Goal: Information Seeking & Learning: Understand process/instructions

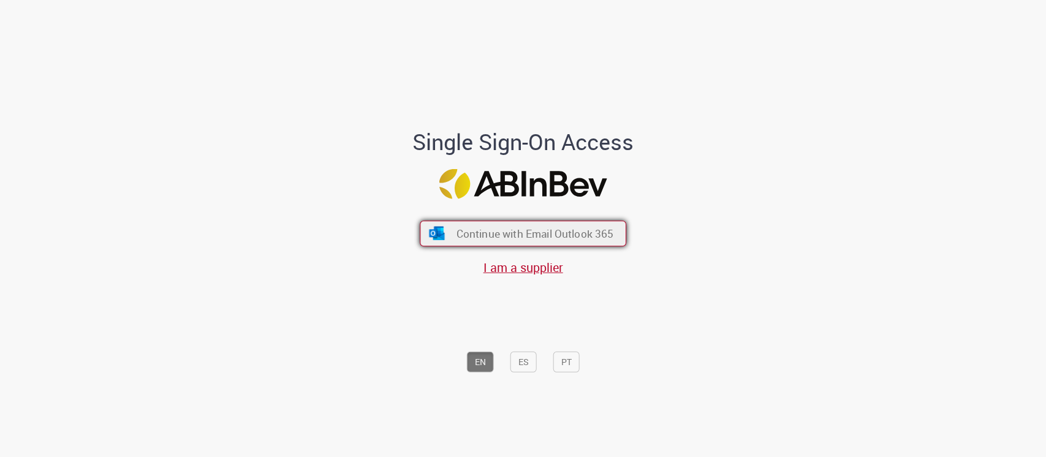
click at [569, 235] on span "Continue with Email Outlook 365" at bounding box center [534, 233] width 157 height 14
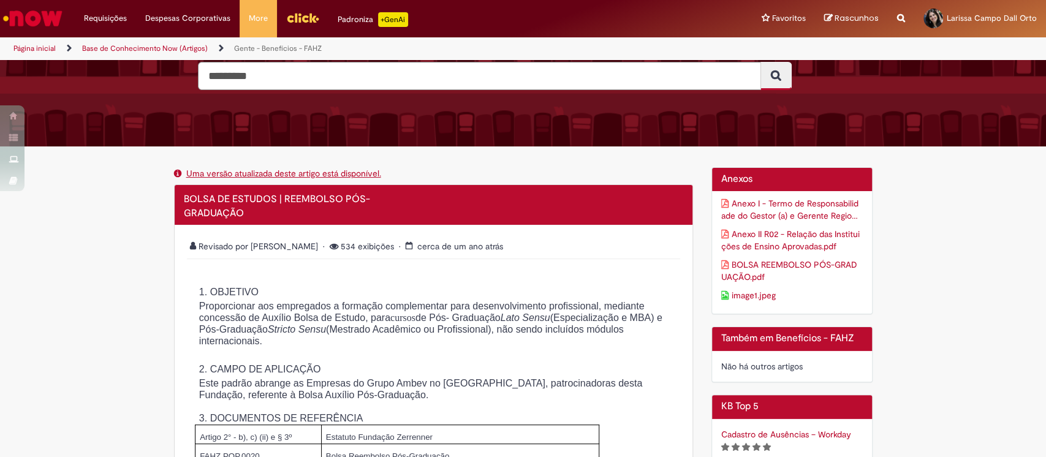
scroll to position [163, 0]
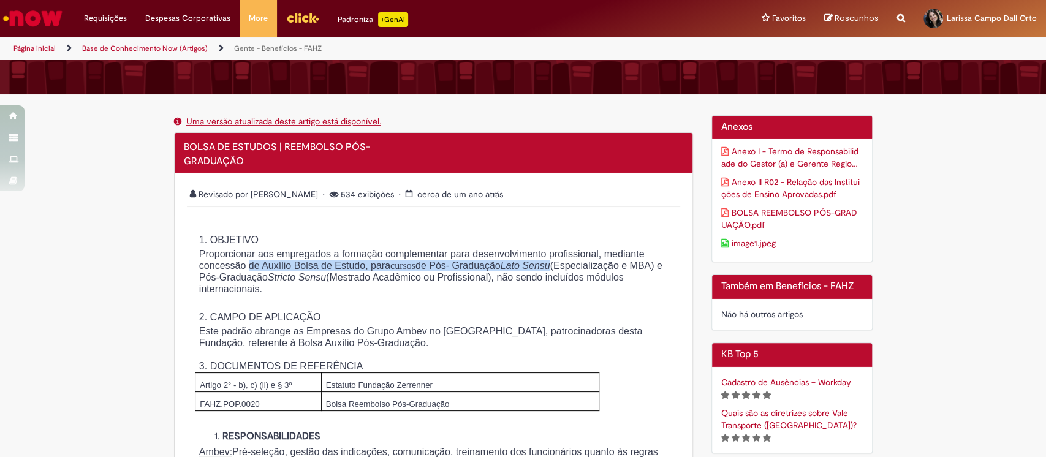
drag, startPoint x: 296, startPoint y: 265, endPoint x: 653, endPoint y: 265, distance: 356.6
click at [653, 265] on p "Proporcionar aos empregados a formação complementar para desenvolvimento profis…" at bounding box center [433, 271] width 469 height 47
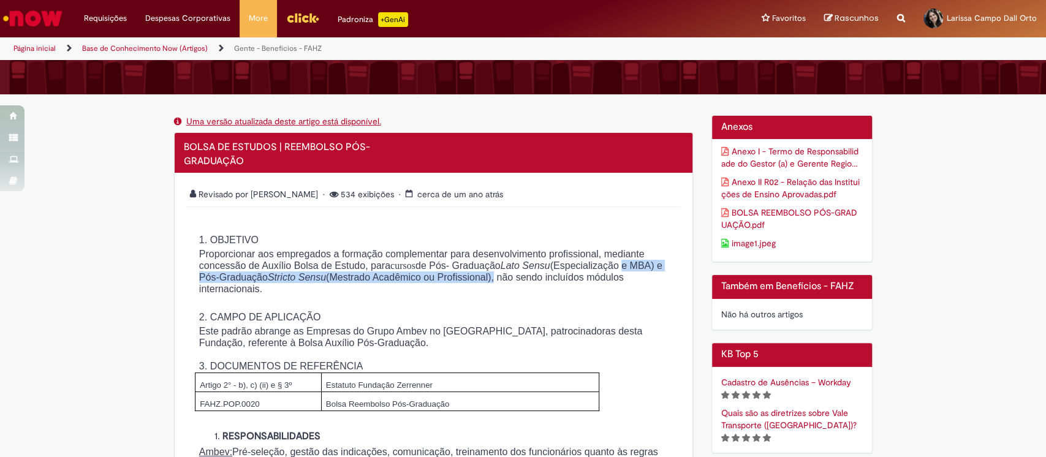
drag, startPoint x: 273, startPoint y: 276, endPoint x: 634, endPoint y: 289, distance: 361.1
click at [657, 282] on p "Proporcionar aos empregados a formação complementar para desenvolvimento profis…" at bounding box center [433, 271] width 469 height 47
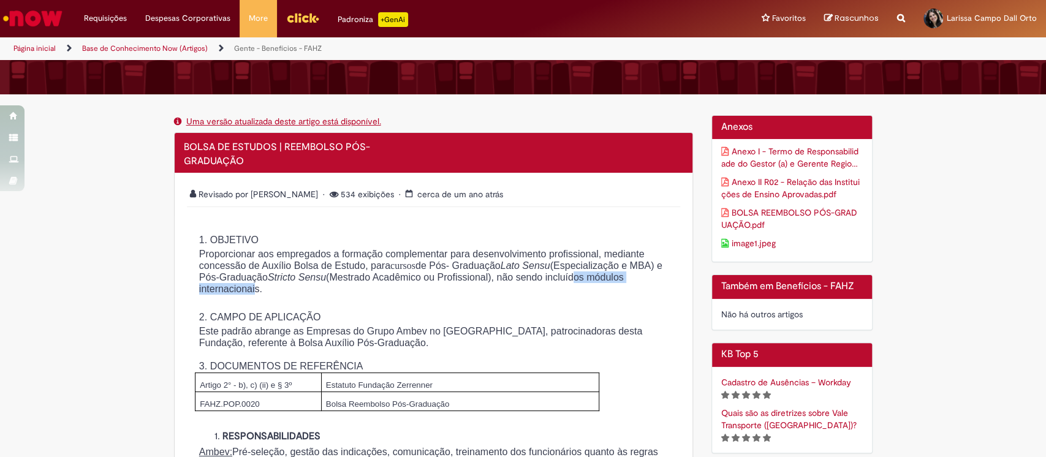
drag, startPoint x: 279, startPoint y: 287, endPoint x: 402, endPoint y: 287, distance: 122.5
click at [402, 287] on p "Proporcionar aos empregados a formação complementar para desenvolvimento profis…" at bounding box center [433, 271] width 469 height 47
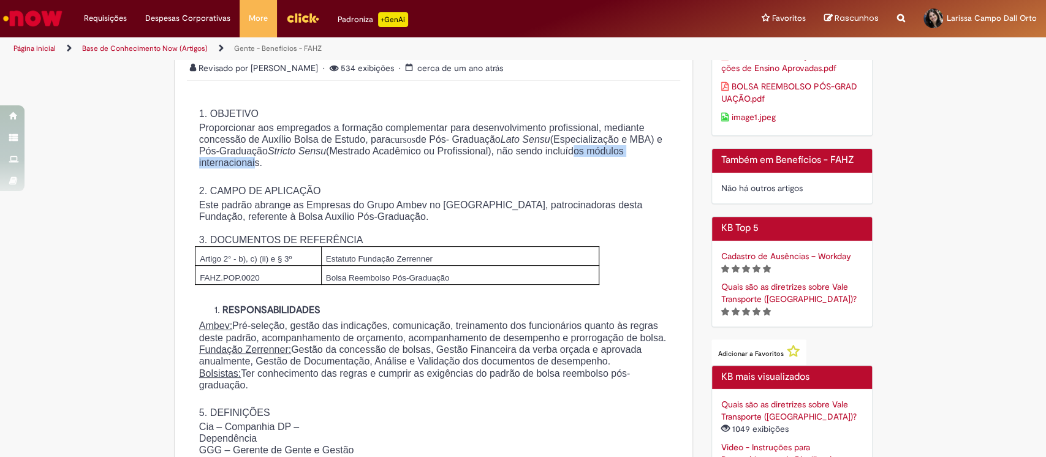
scroll to position [327, 0]
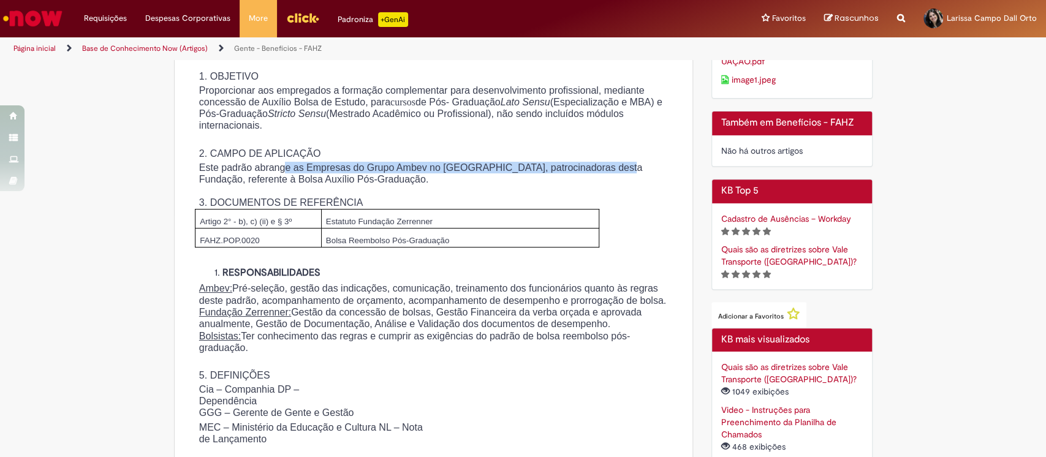
drag, startPoint x: 289, startPoint y: 167, endPoint x: 680, endPoint y: 161, distance: 390.9
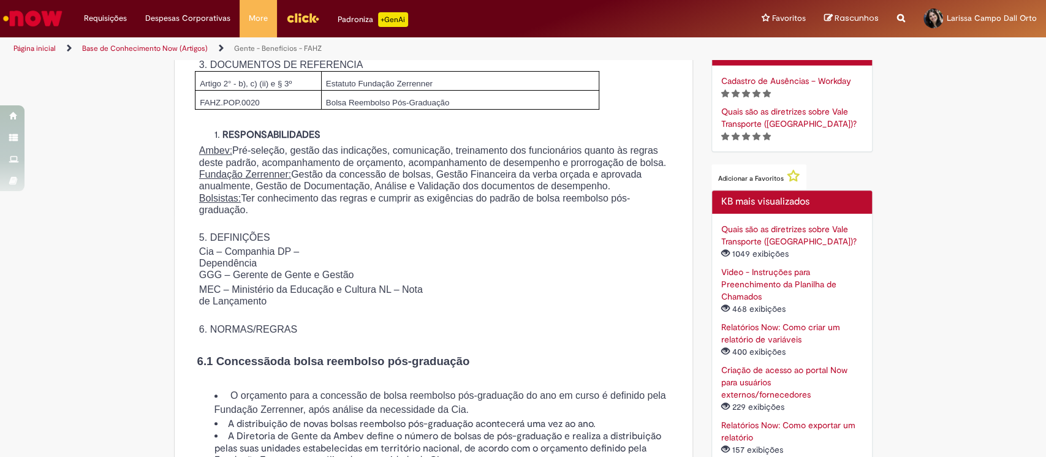
scroll to position [490, 0]
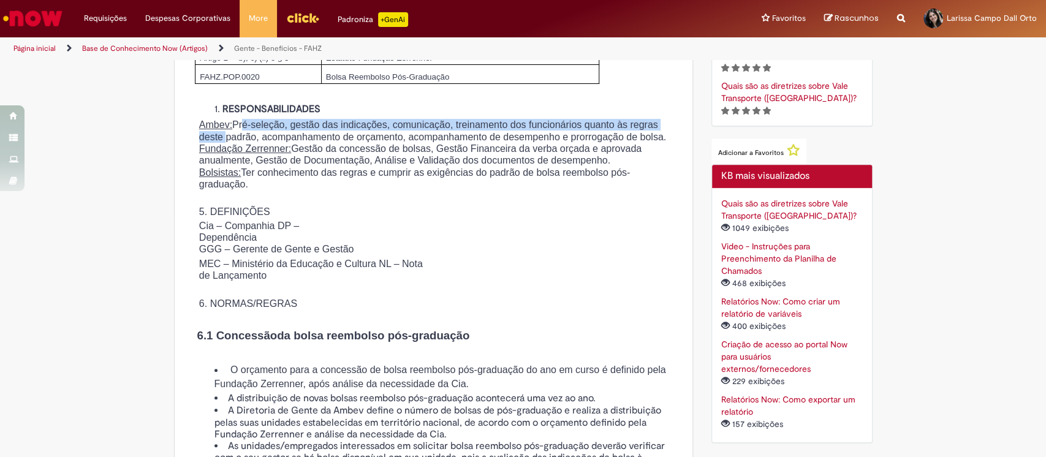
drag, startPoint x: 240, startPoint y: 126, endPoint x: 305, endPoint y: 141, distance: 66.1
click at [305, 141] on p "Ambev: Pré-seleção, gestão das indicações, comunicação, treinamento dos funcion…" at bounding box center [433, 131] width 469 height 24
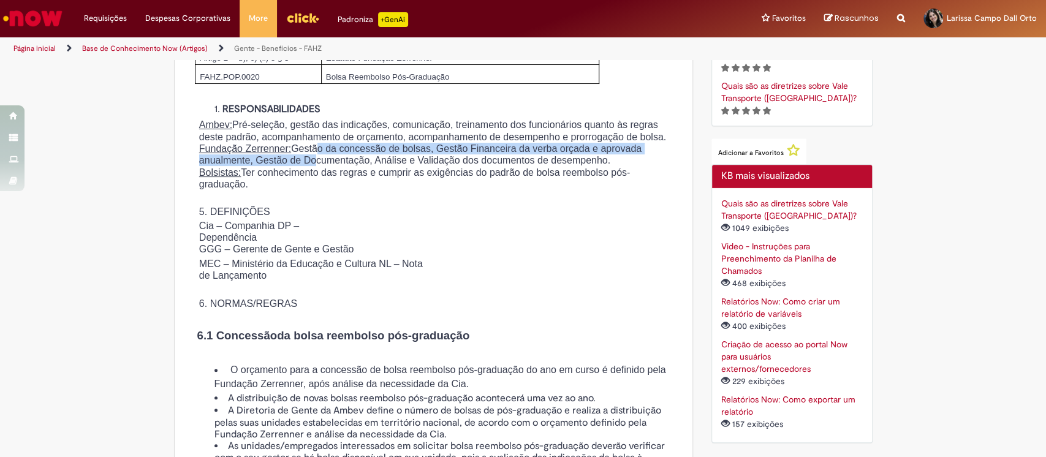
drag, startPoint x: 322, startPoint y: 161, endPoint x: 363, endPoint y: 167, distance: 42.1
click at [363, 167] on p "Fundação Zerrenner: Gestão da concessão de bolsas, Gestão Financeira da verba o…" at bounding box center [433, 155] width 469 height 24
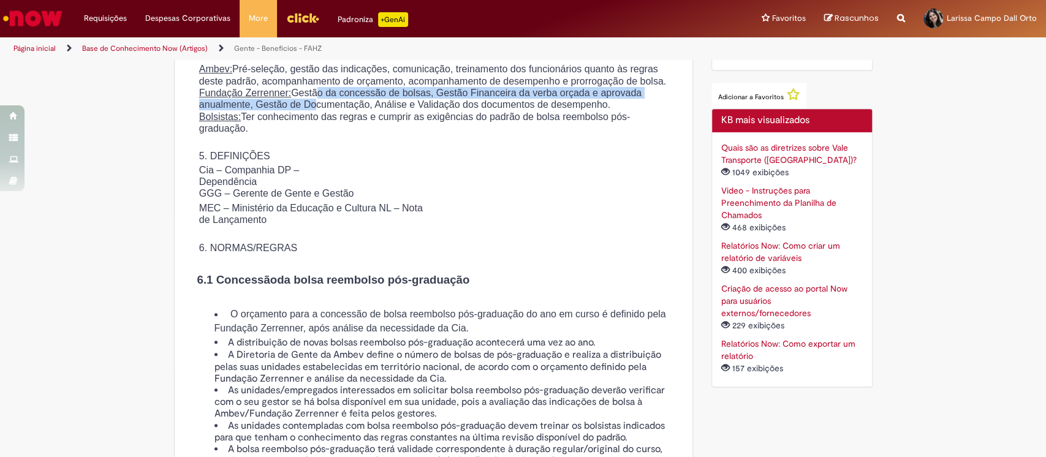
scroll to position [572, 0]
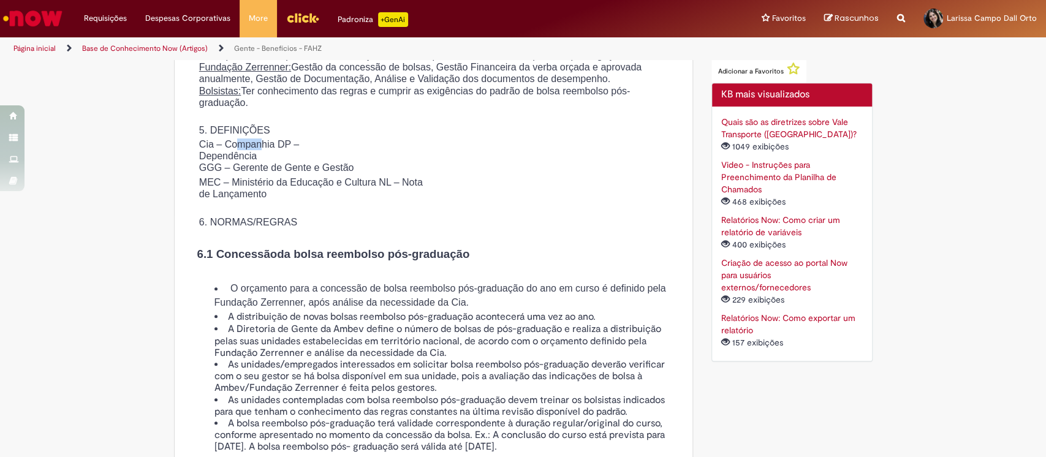
drag, startPoint x: 235, startPoint y: 169, endPoint x: 238, endPoint y: 189, distance: 19.8
click at [265, 162] on p "Cia – Companhia DP – Dependência" at bounding box center [260, 150] width 123 height 24
drag, startPoint x: 230, startPoint y: 194, endPoint x: 372, endPoint y: 191, distance: 142.2
click at [372, 173] on p "GGG – Gerente de Gente e Gestão" at bounding box center [438, 168] width 478 height 12
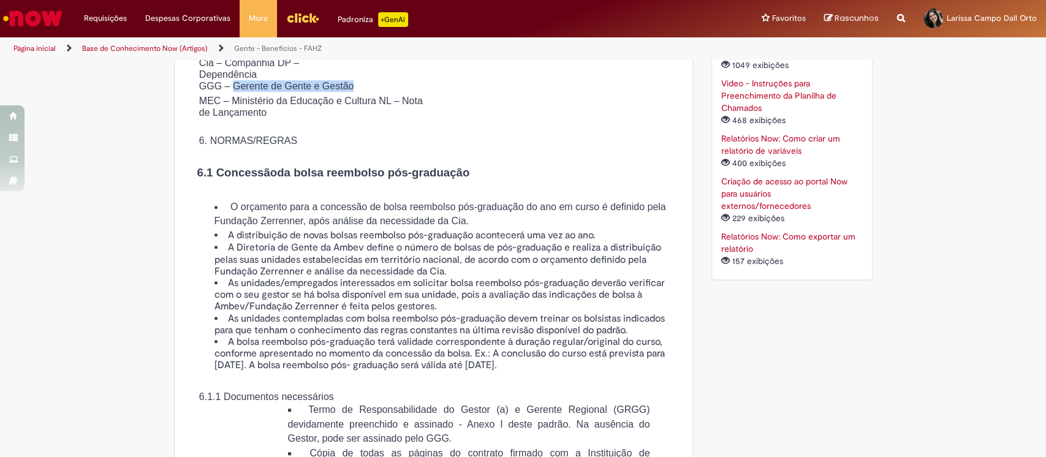
scroll to position [735, 0]
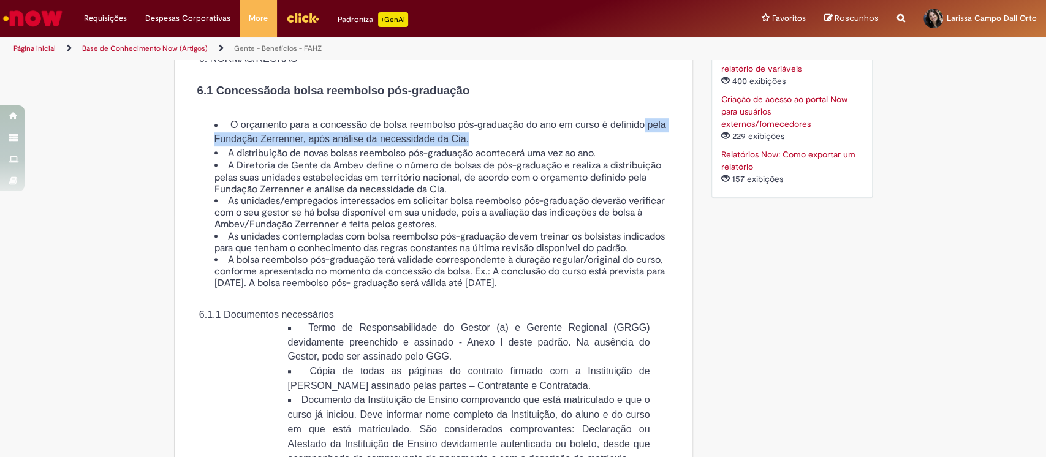
drag, startPoint x: 257, startPoint y: 165, endPoint x: 578, endPoint y: 166, distance: 321.1
click at [578, 146] on li "O orçamento para a concessão de bolsa reembolso pós-graduação do ano em curso é…" at bounding box center [445, 132] width 463 height 28
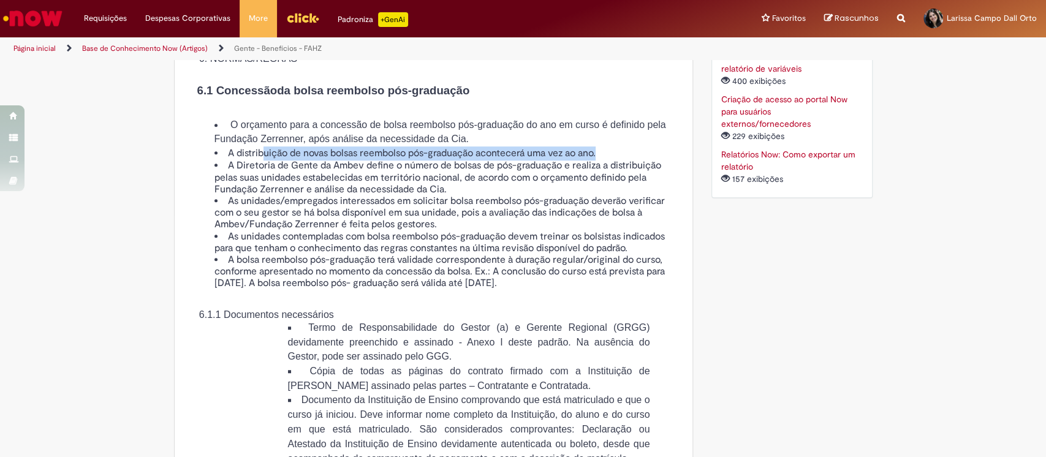
drag, startPoint x: 259, startPoint y: 176, endPoint x: 615, endPoint y: 179, distance: 356.6
click at [615, 161] on li "A distribuição de novas bolsas reembolso pós-graduação acontecerá uma vez ao an…" at bounding box center [445, 153] width 463 height 14
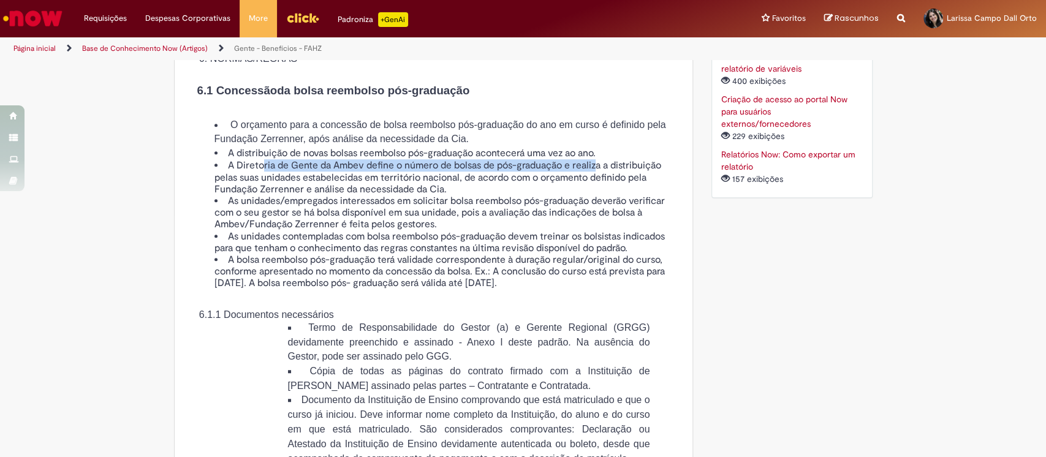
drag, startPoint x: 257, startPoint y: 191, endPoint x: 593, endPoint y: 191, distance: 336.4
click at [593, 191] on li "A Diretoria de Gente da Ambev define o número de bolsas de pós-graduação e real…" at bounding box center [445, 178] width 463 height 36
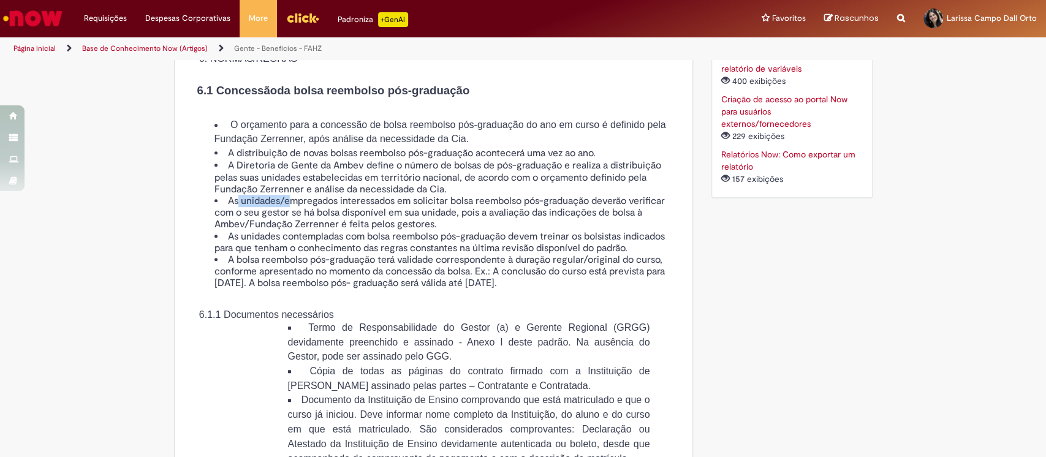
drag, startPoint x: 232, startPoint y: 228, endPoint x: 281, endPoint y: 224, distance: 49.2
click at [281, 224] on li "As unidades/empregados interessados em solicitar bolsa reembolso pós-graduação …" at bounding box center [445, 213] width 463 height 36
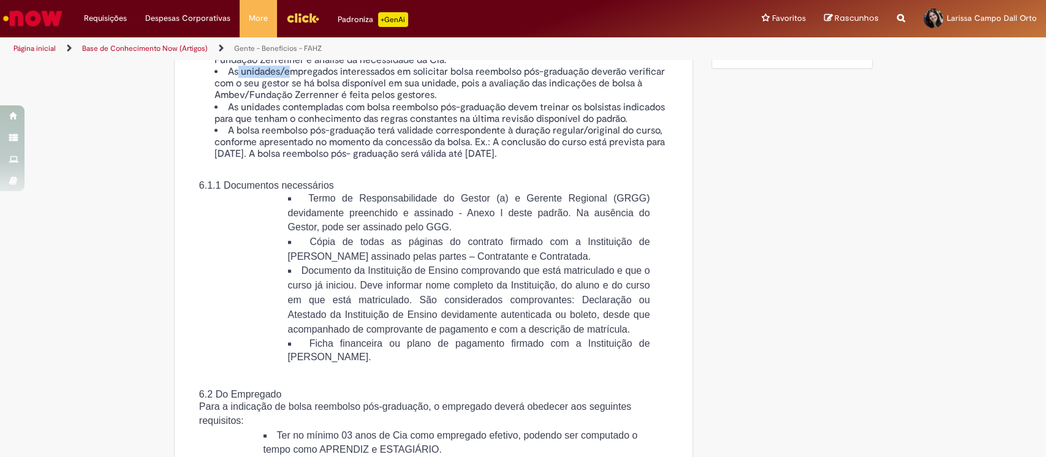
scroll to position [898, 0]
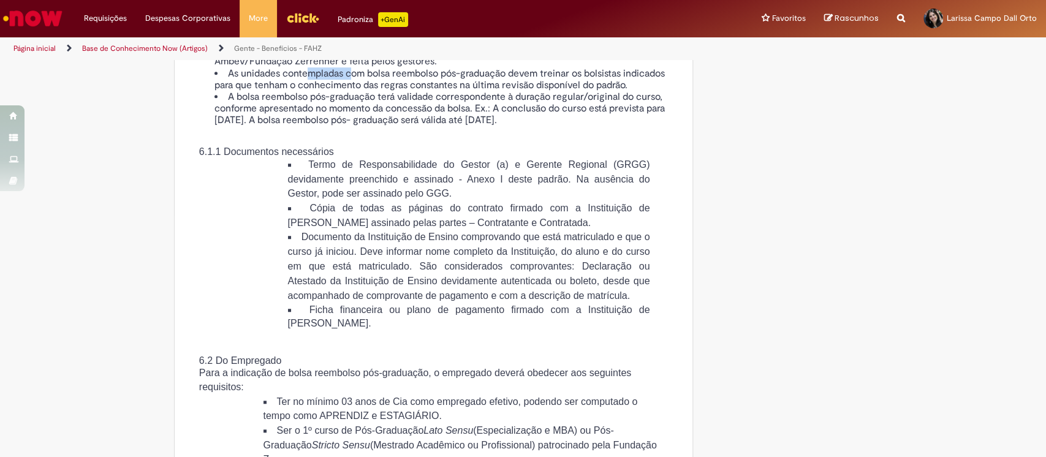
drag, startPoint x: 304, startPoint y: 99, endPoint x: 344, endPoint y: 100, distance: 40.4
click at [344, 91] on li "As unidades contempladas com bolsa reembolso pós-graduação devem treinar os bol…" at bounding box center [445, 79] width 463 height 23
drag, startPoint x: 305, startPoint y: 119, endPoint x: 317, endPoint y: 127, distance: 15.5
click at [317, 127] on li "A bolsa reembolso pós-graduação terá validade correspondente à duração regular/…" at bounding box center [445, 109] width 463 height 36
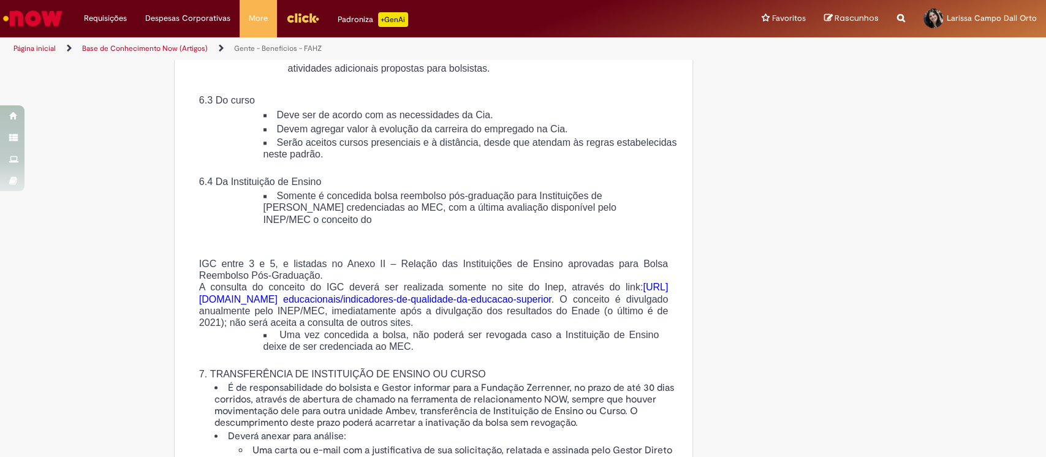
scroll to position [1470, 0]
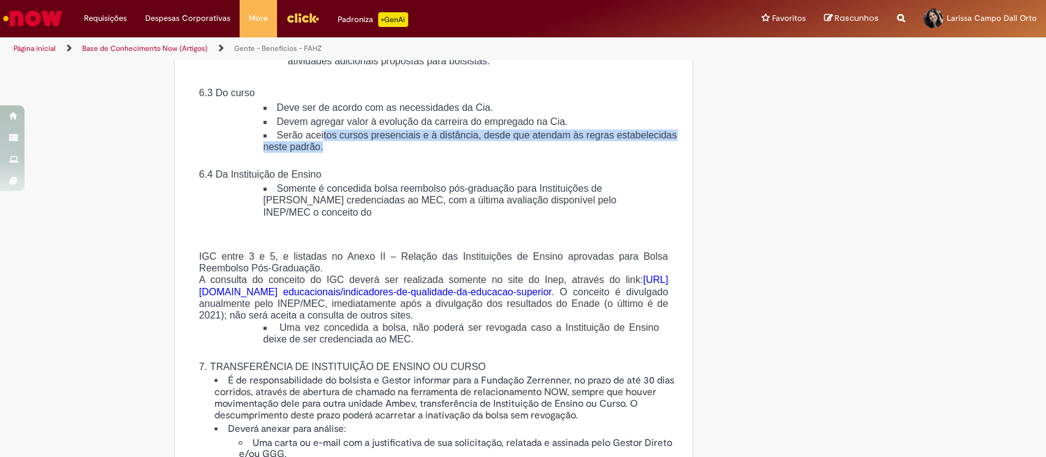
drag, startPoint x: 323, startPoint y: 203, endPoint x: 429, endPoint y: 218, distance: 107.0
click at [429, 153] on li "Serão aceitos cursos presenciais e à distância, desde que atendam às regras est…" at bounding box center [470, 140] width 414 height 23
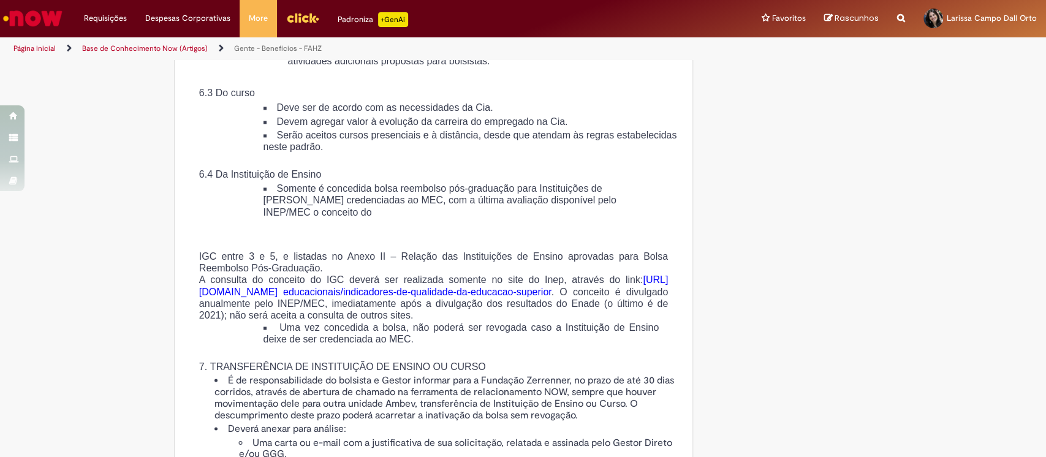
click at [437, 218] on div "6.2 Do Empregado Para a indicação de bolsa reembolso pós-graduação, o empregado…" at bounding box center [434, 0] width 488 height 434
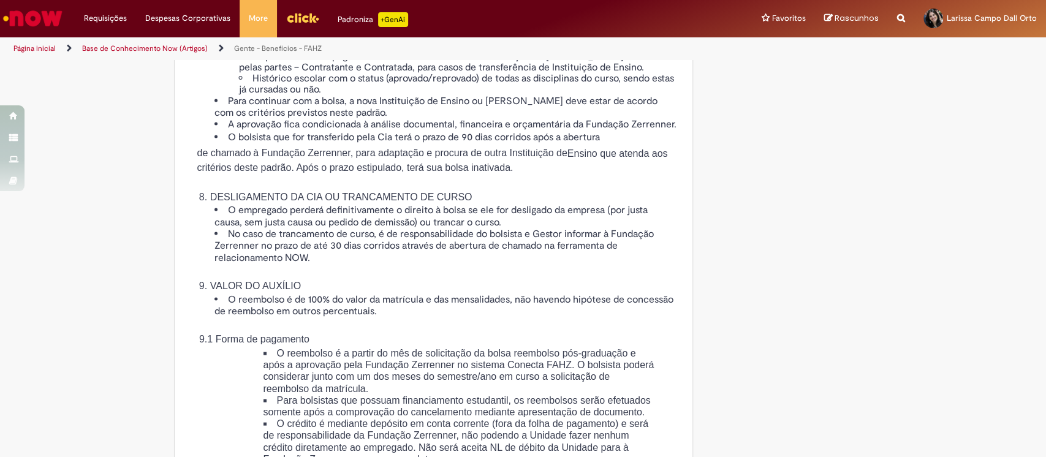
scroll to position [1961, 0]
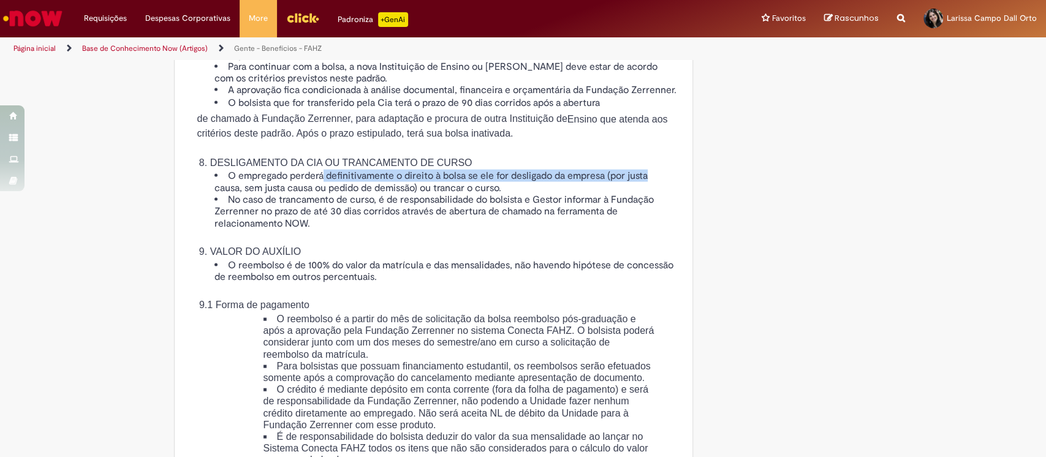
drag, startPoint x: 328, startPoint y: 268, endPoint x: 653, endPoint y: 267, distance: 324.7
click at [653, 194] on li "O empregado perderá definitivamente o direito à bolsa se ele for desligado da e…" at bounding box center [445, 182] width 463 height 24
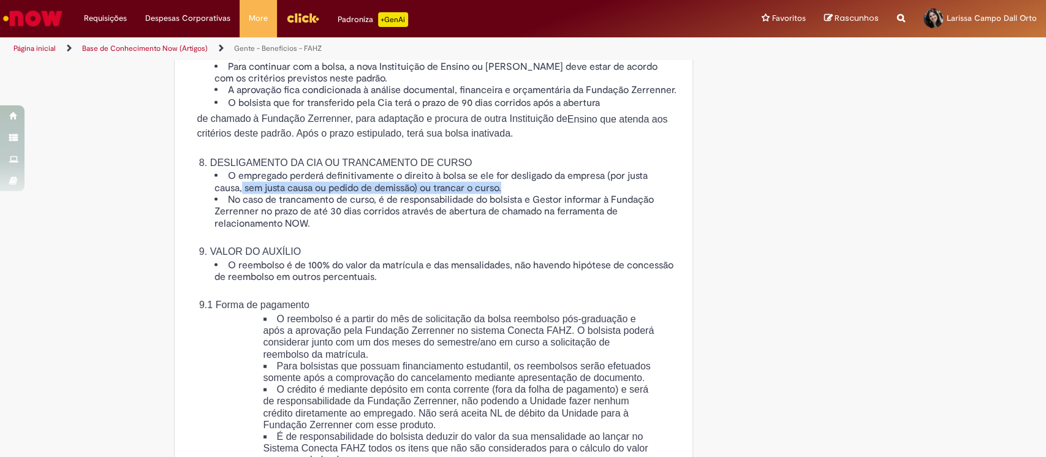
drag, startPoint x: 314, startPoint y: 273, endPoint x: 523, endPoint y: 276, distance: 208.3
click at [523, 194] on li "O empregado perderá definitivamente o direito à bolsa se ele for desligado da e…" at bounding box center [445, 182] width 463 height 24
drag, startPoint x: 244, startPoint y: 292, endPoint x: 321, endPoint y: 298, distance: 77.4
click at [321, 230] on li "No caso de trancamento de curso, é de responsabilidade do bolsista e Gestor inf…" at bounding box center [445, 212] width 463 height 36
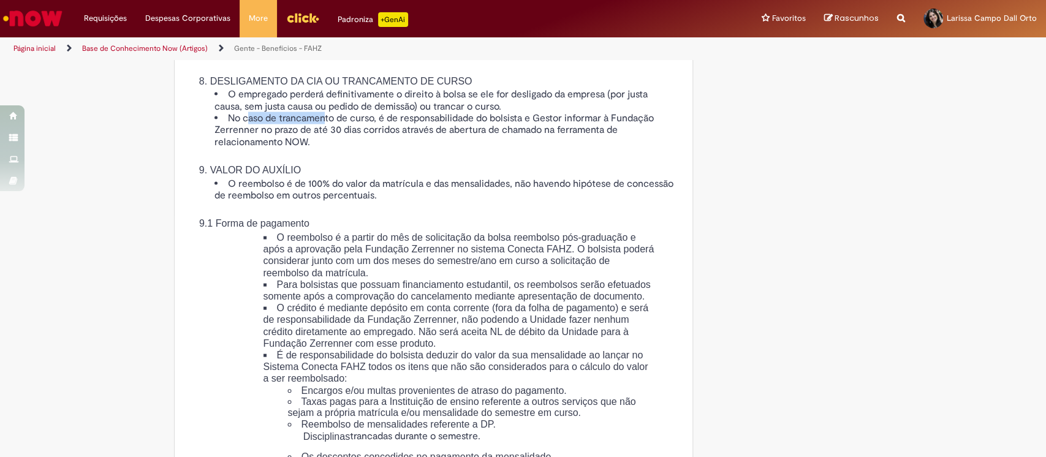
scroll to position [2124, 0]
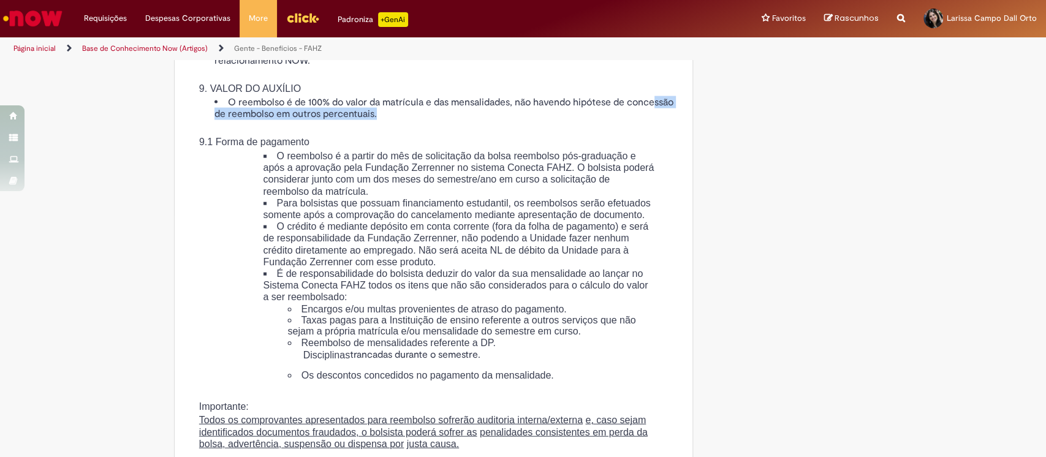
drag, startPoint x: 232, startPoint y: 203, endPoint x: 441, endPoint y: 209, distance: 208.4
click at [439, 120] on li "O reembolso é de 100% do valor da matrícula e das mensalidades, não havendo hip…" at bounding box center [445, 108] width 463 height 23
click at [441, 120] on li "O reembolso é de 100% do valor da matrícula e das mensalidades, não havendo hip…" at bounding box center [445, 108] width 463 height 23
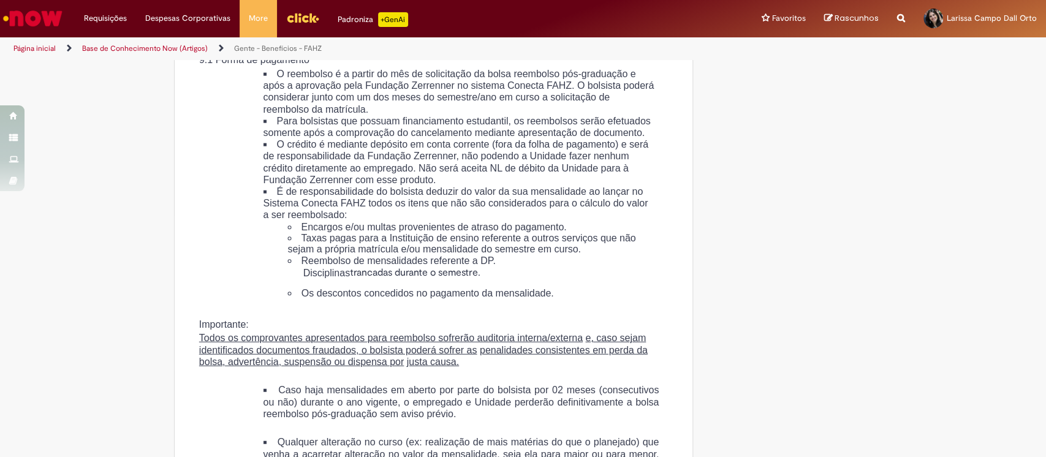
scroll to position [2287, 0]
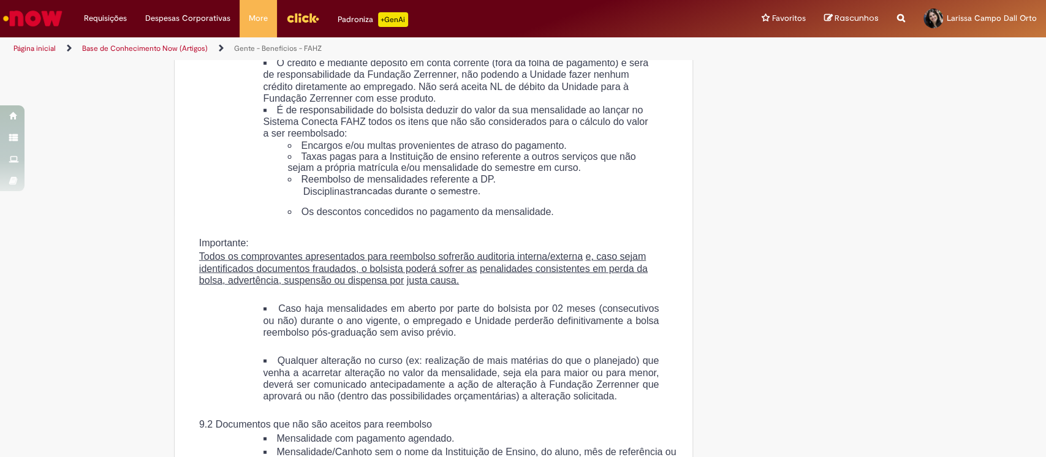
drag, startPoint x: 338, startPoint y: 130, endPoint x: 425, endPoint y: 153, distance: 89.3
click at [425, 57] on li "Para bolsistas que possuam financiamento estudantil, os reembolsos serão efetua…" at bounding box center [459, 45] width 392 height 23
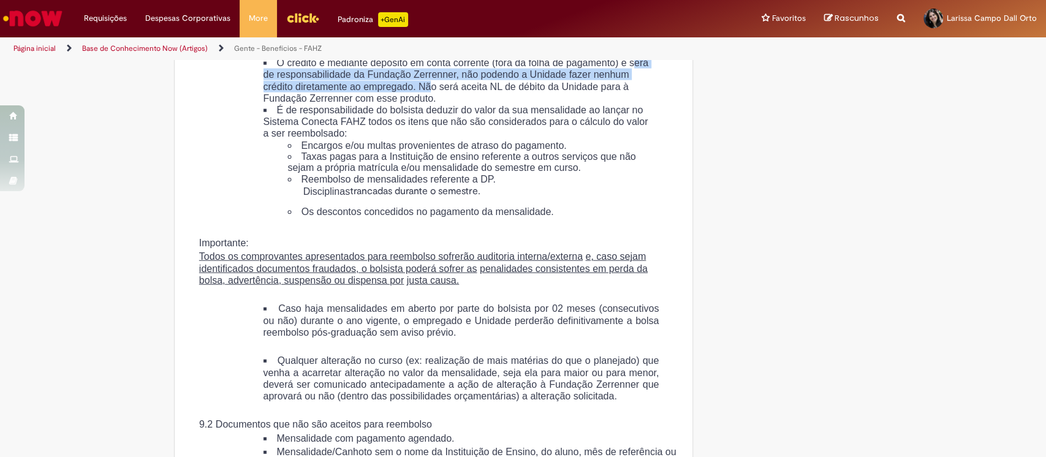
drag, startPoint x: 335, startPoint y: 179, endPoint x: 570, endPoint y: 185, distance: 234.7
click at [570, 104] on li "O crédito é mediante depósito em conta corrente (fora da folha de pagamento) e …" at bounding box center [459, 80] width 392 height 47
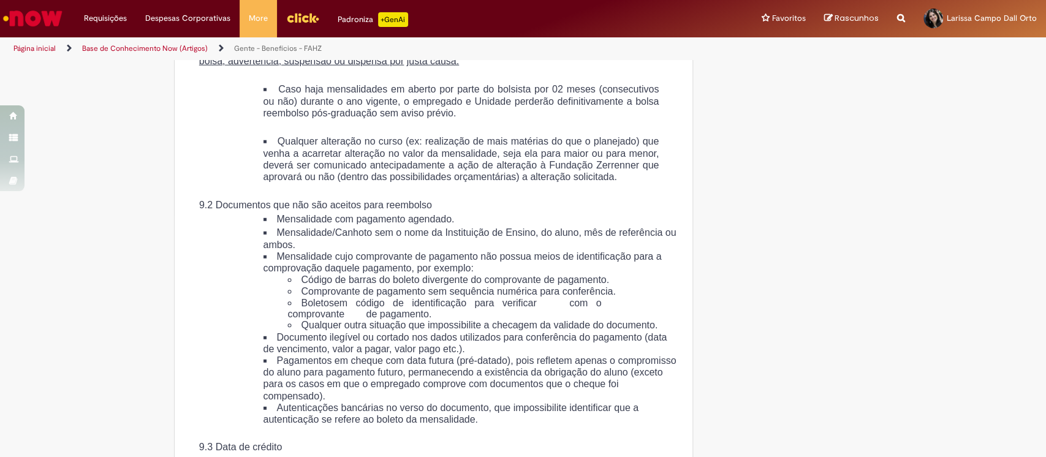
scroll to position [2532, 0]
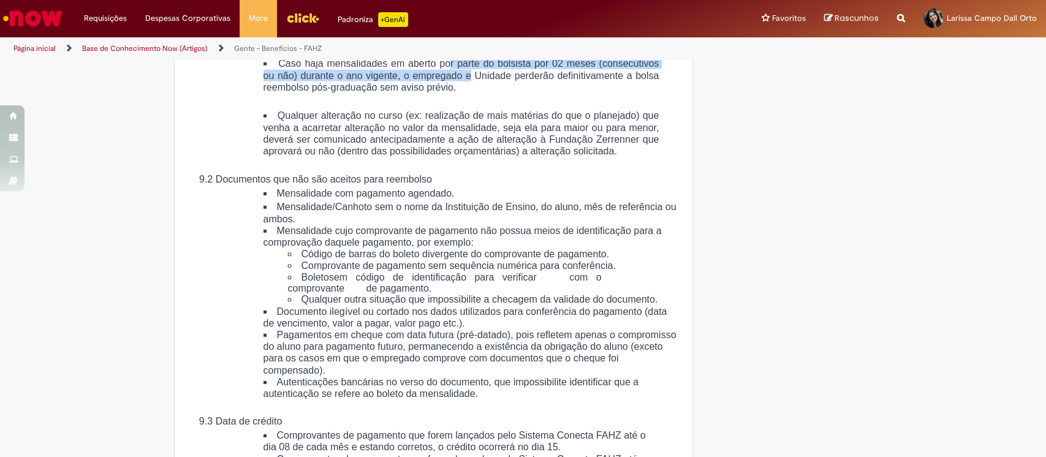
drag, startPoint x: 478, startPoint y: 178, endPoint x: 559, endPoint y: 191, distance: 81.8
click at [559, 93] on li "Caso haja mensalidades em aberto por parte do bolsista por 02 meses (consecutiv…" at bounding box center [461, 76] width 396 height 36
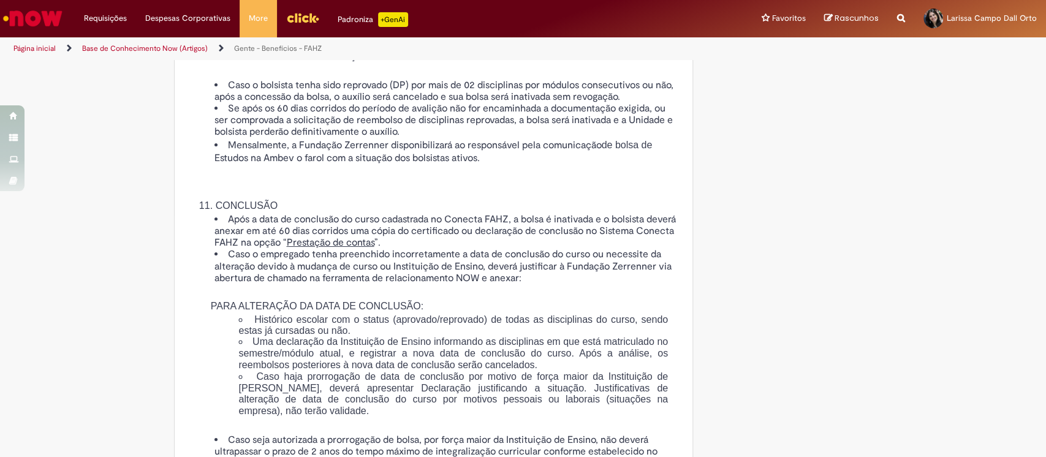
scroll to position [3186, 0]
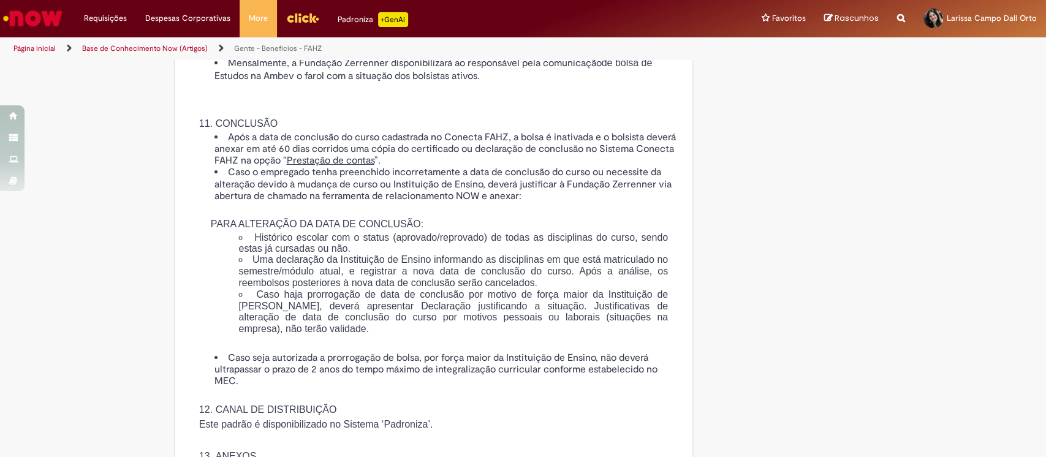
drag, startPoint x: 250, startPoint y: 178, endPoint x: 658, endPoint y: 184, distance: 408.1
click at [658, 85] on ul "Caso o bolsista tenha sido reprovado (DP) por mais de 02 disciplinas por módulo…" at bounding box center [434, 41] width 488 height 87
